Goal: Task Accomplishment & Management: Complete application form

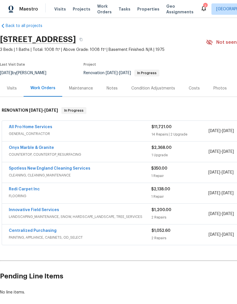
scroll to position [6, 0]
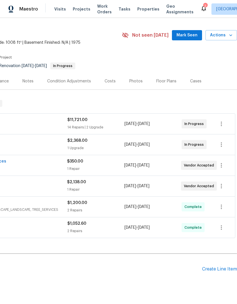
scroll to position [13, 84]
click at [217, 271] on div "Create Line Item" at bounding box center [219, 269] width 35 height 5
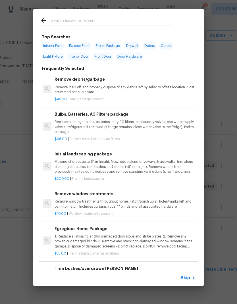
click at [87, 15] on div at bounding box center [105, 20] width 145 height 22
click at [81, 24] on input "text" at bounding box center [111, 21] width 121 height 9
type input "Bark"
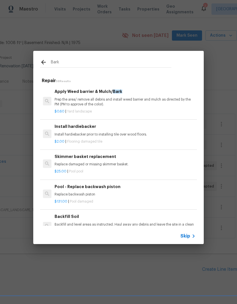
click at [127, 97] on div "Apply Weed barrier & Mulch/ Bark Prep the area/ remove all debris and install w…" at bounding box center [125, 97] width 141 height 18
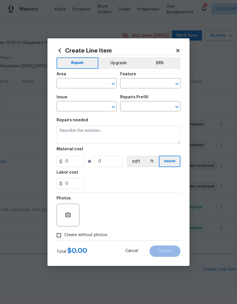
type input "Landscaping"
type input "Apply Weed barrier & Mulch/Bark $0.60"
type textarea "Prep the area/ remove all debris and install weed barrier and mulch as directed…"
type input "0.6"
type input "1"
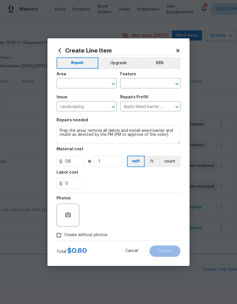
click at [90, 82] on input "text" at bounding box center [79, 84] width 44 height 9
type input "i"
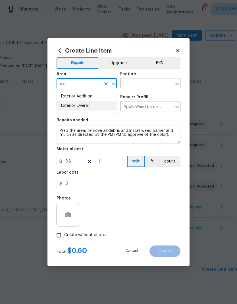
click at [87, 108] on li "Exterior Overall" at bounding box center [87, 105] width 60 height 9
type input "Exterior Overall"
click at [144, 84] on input "text" at bounding box center [142, 84] width 44 height 9
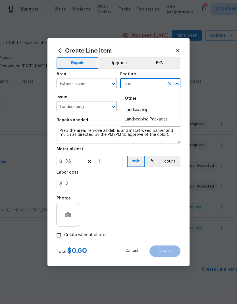
click at [146, 108] on li "Landscaping" at bounding box center [150, 110] width 60 height 9
type input "Landscaping"
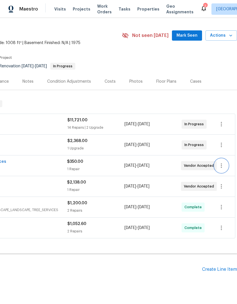
click at [223, 162] on icon "button" at bounding box center [221, 165] width 7 height 7
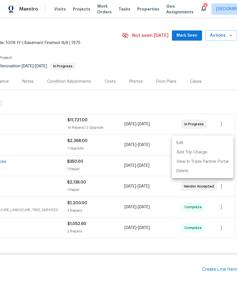
click at [120, 257] on div at bounding box center [118, 152] width 237 height 304
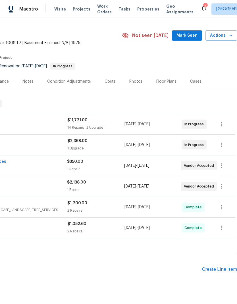
click at [219, 267] on div "Create Line Item" at bounding box center [219, 269] width 35 height 5
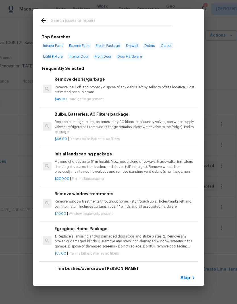
click at [79, 18] on input "text" at bounding box center [111, 21] width 121 height 9
type input "I"
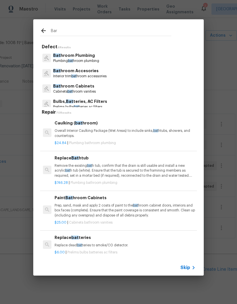
type input "Bark"
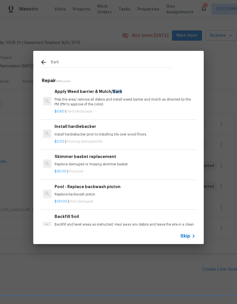
click at [120, 104] on p "Prep the area/ remove all debris and install weed barrier and mulch as directed…" at bounding box center [125, 102] width 141 height 10
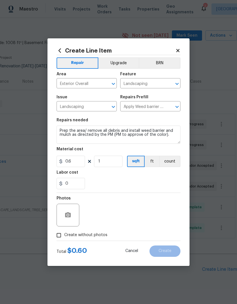
click at [120, 104] on div "Issue Landscaping ​ Repairs Prefill Apply Weed barrier & Mulch/Bark $0.60 ​" at bounding box center [119, 103] width 124 height 23
click at [81, 160] on input "0.6" at bounding box center [71, 161] width 28 height 11
type input "650"
click at [117, 137] on textarea "Prep the area/ remove all debris and install weed barrier and mulch as directed…" at bounding box center [119, 135] width 124 height 18
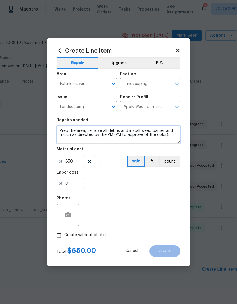
click at [173, 136] on textarea "Prep the area/ remove all debris and install weed barrier and mulch as directed…" at bounding box center [119, 135] width 124 height 18
click at [175, 135] on textarea "Prep the area/ remove all debris and install weed barrier and mulch as directed…" at bounding box center [119, 135] width 124 height 18
click at [131, 139] on textarea "Prep the area/ remove all debris and install weed barrier and mulch as directed…" at bounding box center [119, 135] width 124 height 18
click at [175, 137] on textarea "Prep the area/ remove all debris and install weed barrier and mulch as directed…" at bounding box center [119, 135] width 124 height 18
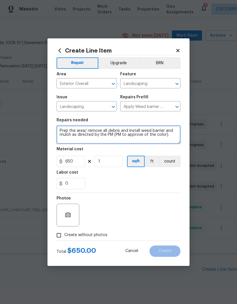
click at [138, 143] on textarea "Prep the area/ remove all debris and install weed barrier and mulch as directed…" at bounding box center [119, 135] width 124 height 18
click at [63, 132] on textarea "Prep the area/ remove all debris and install weed barrier and mulch as directed…" at bounding box center [119, 135] width 124 height 18
type textarea "*planter beds front of home* Prep the area/ remove all debris and install weed …"
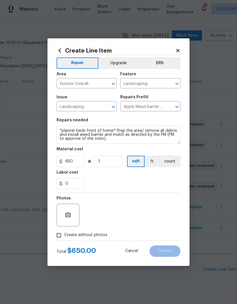
click at [119, 67] on button "Upgrade" at bounding box center [118, 62] width 41 height 11
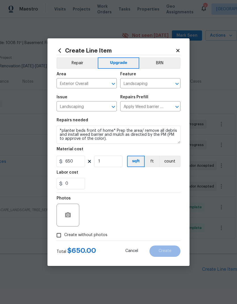
click at [89, 240] on label "Create without photos" at bounding box center [80, 235] width 54 height 11
click at [64, 240] on input "Create without photos" at bounding box center [58, 235] width 11 height 11
checkbox input "true"
click at [117, 216] on textarea at bounding box center [132, 215] width 97 height 23
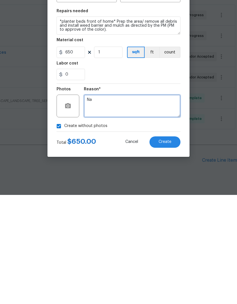
type textarea "Na"
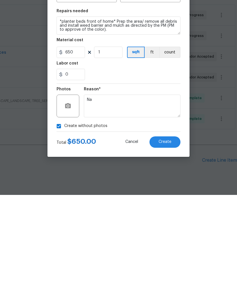
click at [169, 249] on span "Create" at bounding box center [165, 251] width 13 height 4
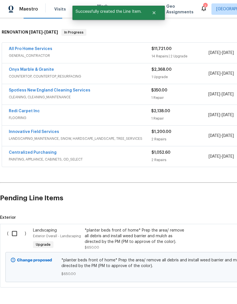
scroll to position [84, 0]
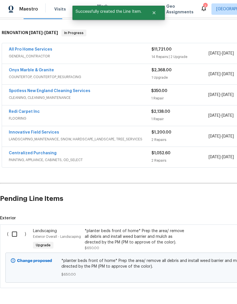
click at [15, 228] on input "checkbox" at bounding box center [17, 234] width 16 height 12
checkbox input "true"
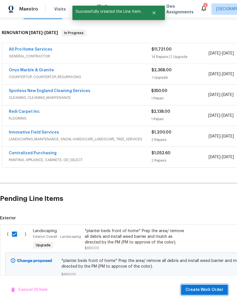
click at [212, 294] on button "Create Work Order" at bounding box center [204, 290] width 47 height 11
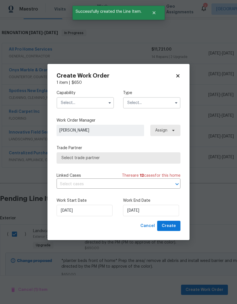
click at [91, 105] on input "text" at bounding box center [85, 102] width 57 height 11
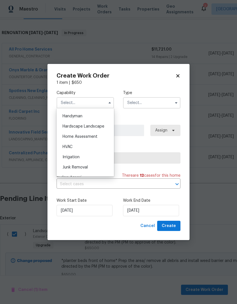
scroll to position [313, 0]
click at [100, 126] on span "Hardscape Landscape" at bounding box center [84, 125] width 42 height 4
type input "Hardscape Landscape"
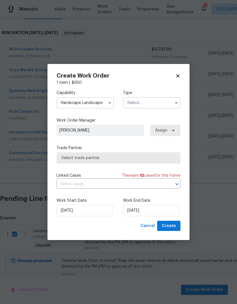
click at [148, 104] on input "text" at bounding box center [151, 102] width 57 height 11
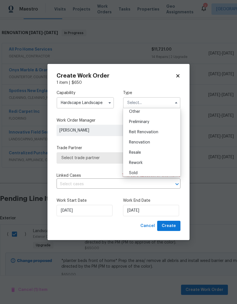
scroll to position [119, 0]
click at [157, 140] on div "Renovation" at bounding box center [152, 140] width 55 height 10
type input "Renovation"
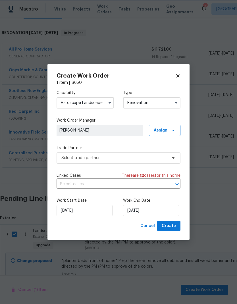
scroll to position [0, 0]
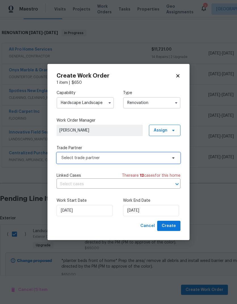
click at [119, 157] on span "Select trade partner" at bounding box center [114, 158] width 106 height 6
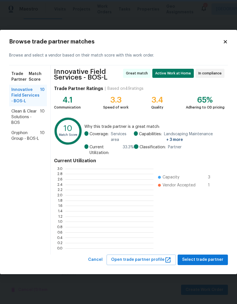
scroll to position [80, 88]
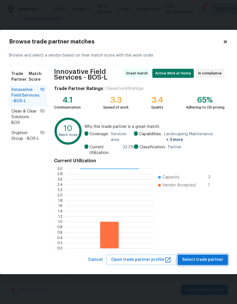
click at [210, 260] on span "Select trade partner" at bounding box center [202, 260] width 41 height 7
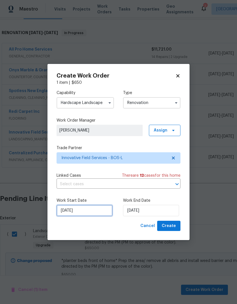
click at [85, 213] on input "[DATE]" at bounding box center [85, 210] width 56 height 11
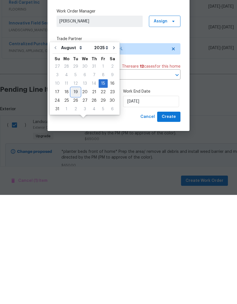
click at [76, 197] on div "19" at bounding box center [75, 201] width 9 height 8
type input "[DATE]"
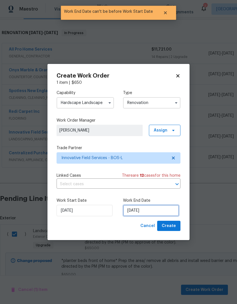
click at [145, 210] on input "[DATE]" at bounding box center [151, 210] width 56 height 11
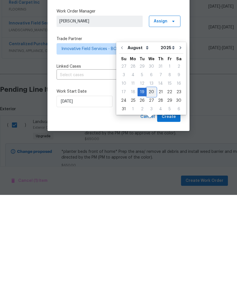
click at [151, 197] on div "20" at bounding box center [151, 201] width 9 height 8
type input "[DATE]"
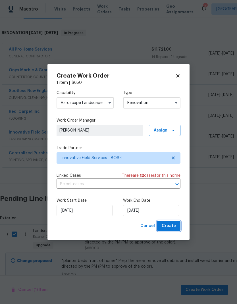
click at [173, 225] on span "Create" at bounding box center [169, 226] width 14 height 7
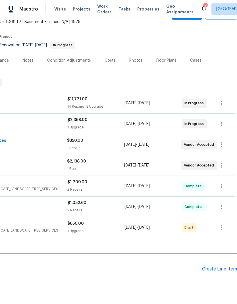
scroll to position [34, 84]
click at [222, 230] on icon "button" at bounding box center [221, 228] width 7 height 7
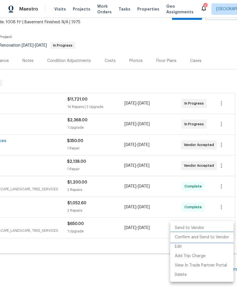
click at [210, 239] on li "Confirm and Send to Vendor" at bounding box center [201, 237] width 63 height 9
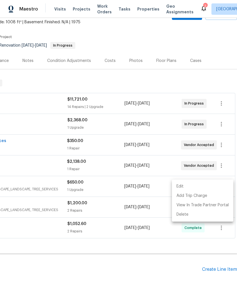
click at [155, 247] on div at bounding box center [118, 152] width 237 height 304
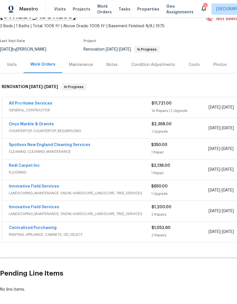
scroll to position [30, 0]
